Goal: Task Accomplishment & Management: Use online tool/utility

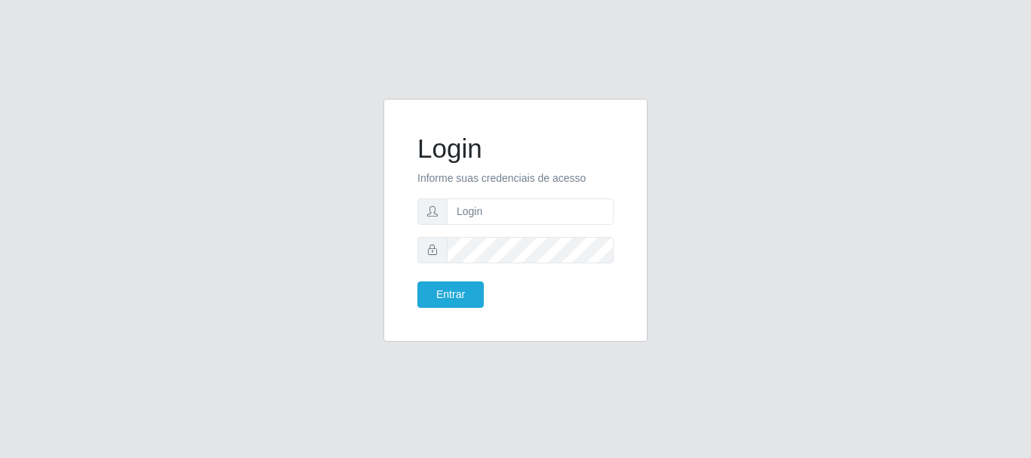
click at [462, 211] on input "text" at bounding box center [530, 211] width 167 height 26
type input "[EMAIL_ADDRESS][DOMAIN_NAME]"
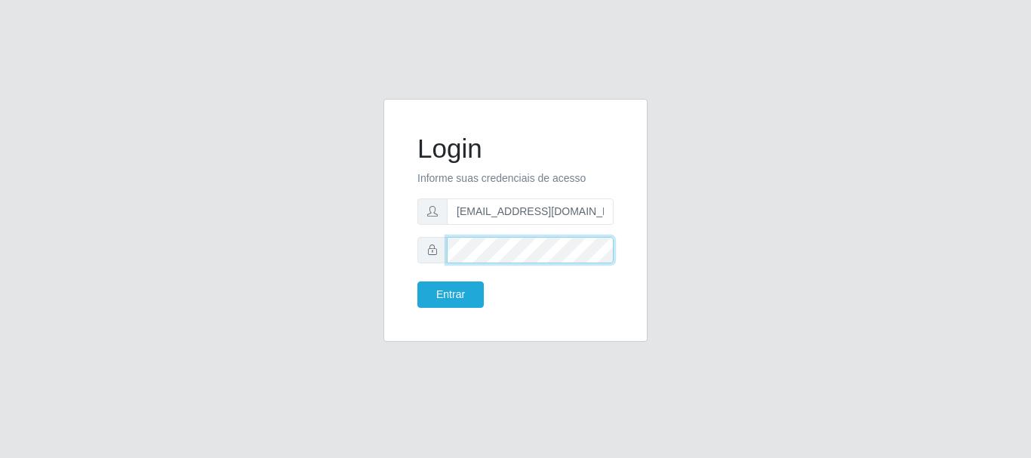
click at [417, 281] on button "Entrar" at bounding box center [450, 294] width 66 height 26
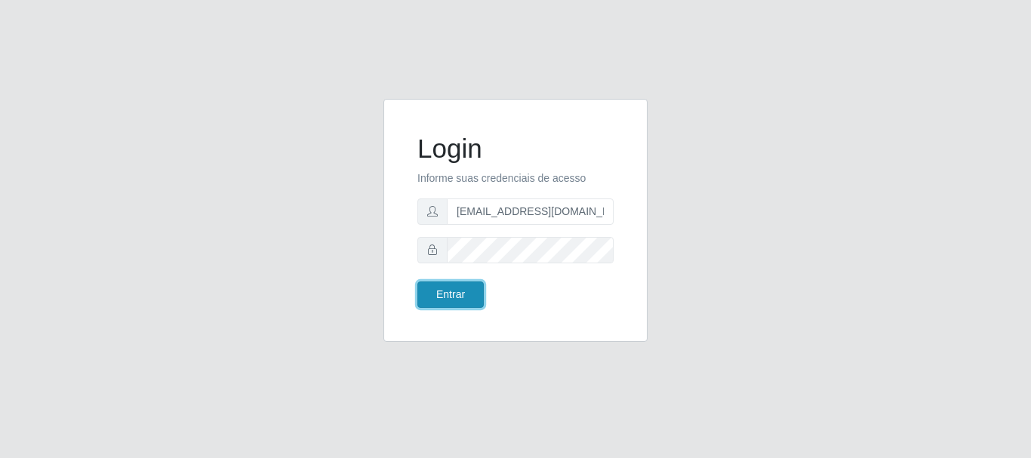
click at [452, 297] on button "Entrar" at bounding box center [450, 294] width 66 height 26
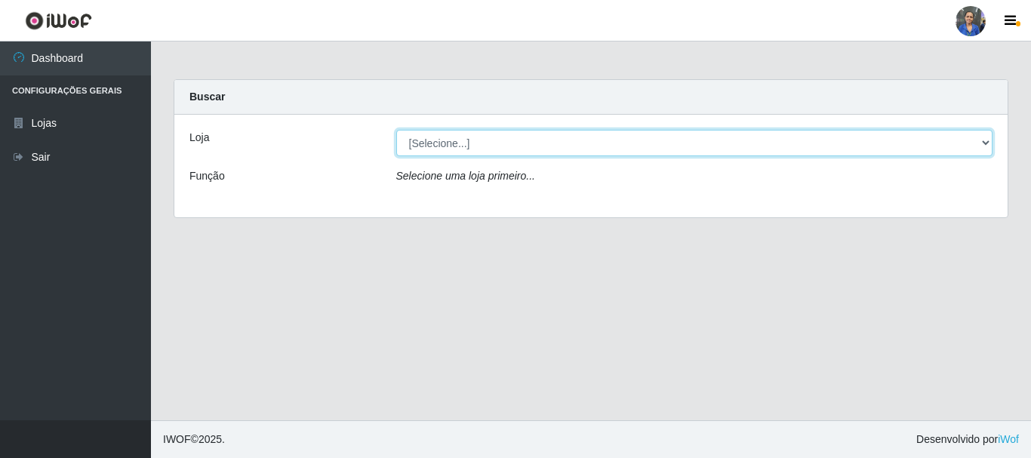
drag, startPoint x: 441, startPoint y: 143, endPoint x: 439, endPoint y: 155, distance: 12.9
click at [441, 143] on select "[Selecione...] SuperFácil Atacado - Rodoviária" at bounding box center [694, 143] width 597 height 26
select select "400"
click at [396, 130] on select "[Selecione...] SuperFácil Atacado - Rodoviária" at bounding box center [694, 143] width 597 height 26
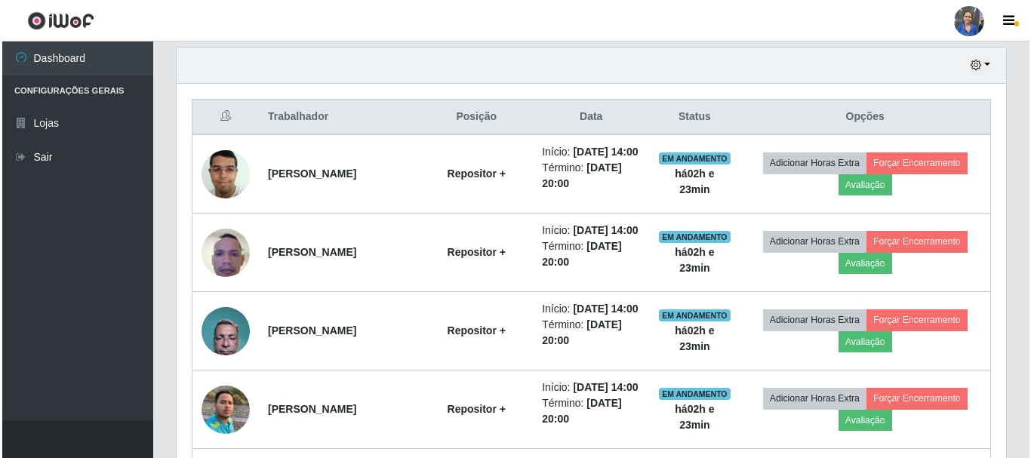
scroll to position [528, 0]
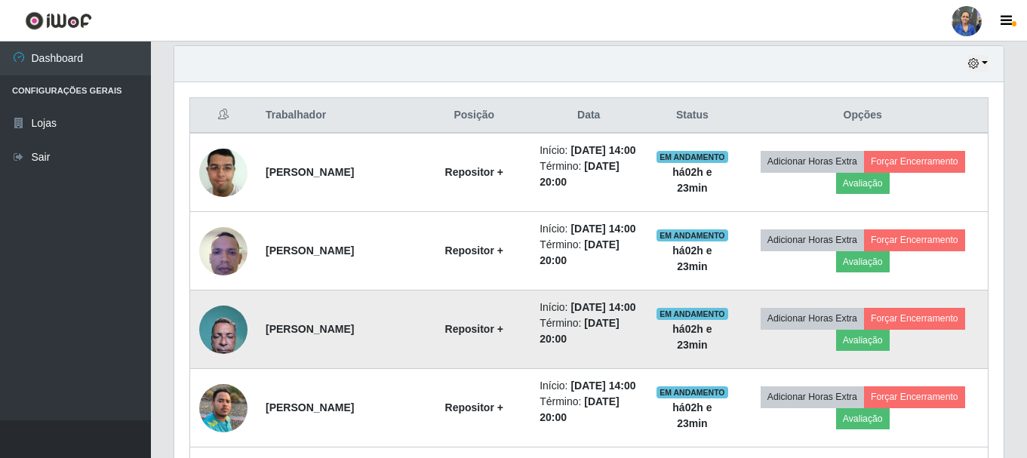
click at [223, 358] on img at bounding box center [223, 329] width 48 height 64
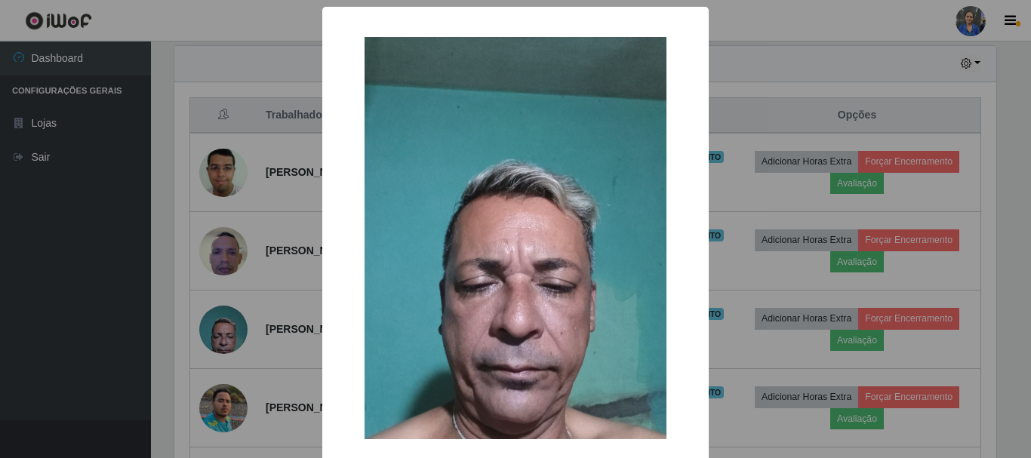
click at [253, 361] on div "× OK Cancel" at bounding box center [515, 229] width 1031 height 458
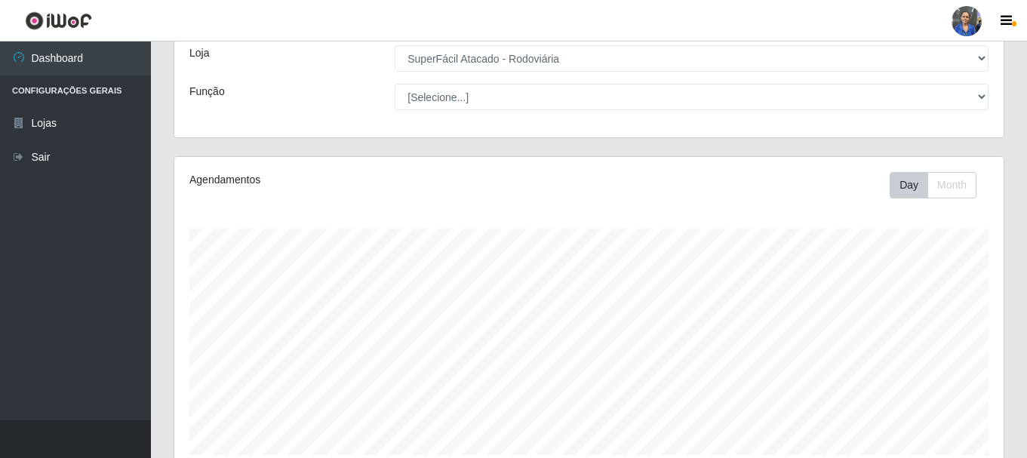
scroll to position [0, 0]
